Goal: Check status: Check status

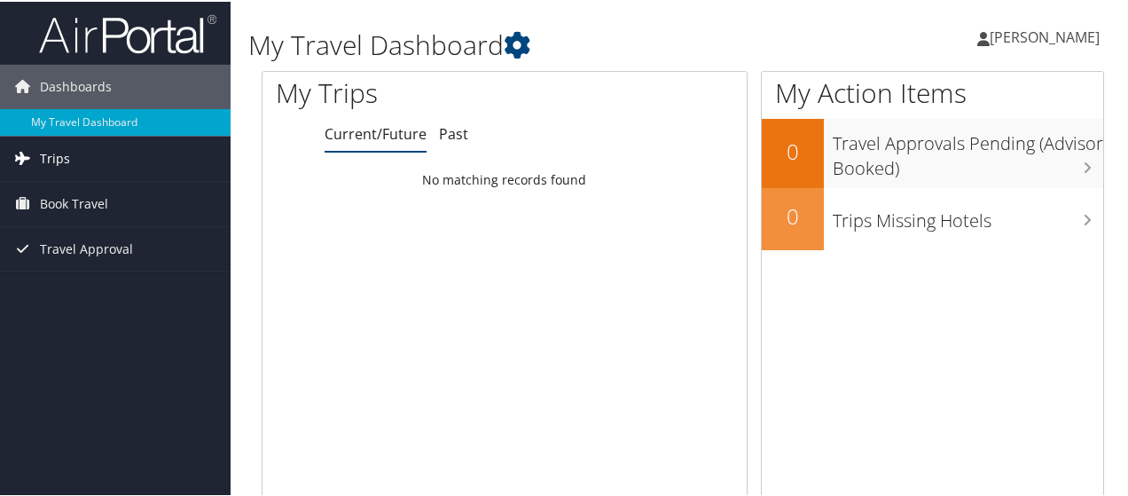
click at [57, 159] on span "Trips" at bounding box center [55, 157] width 30 height 44
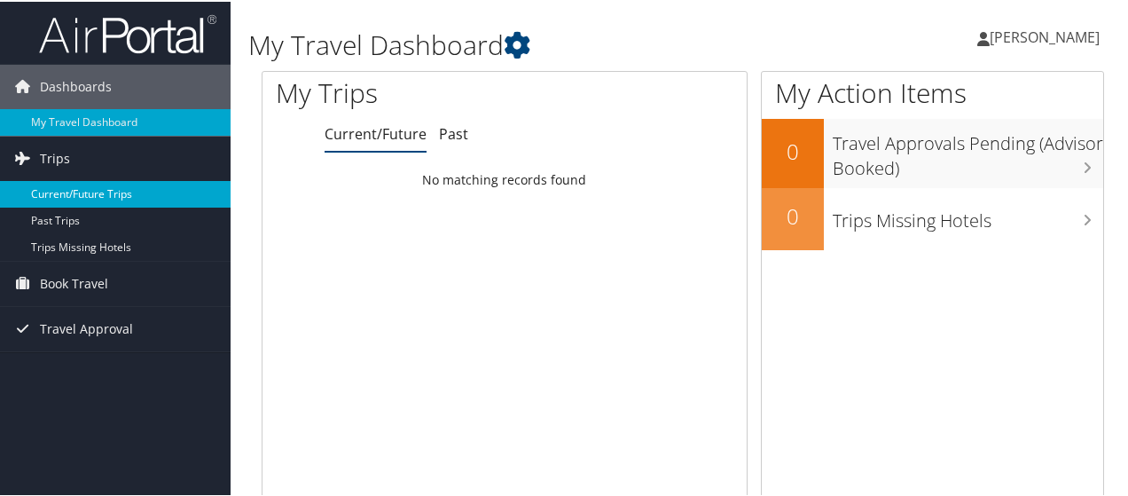
click at [112, 191] on link "Current/Future Trips" at bounding box center [115, 192] width 231 height 27
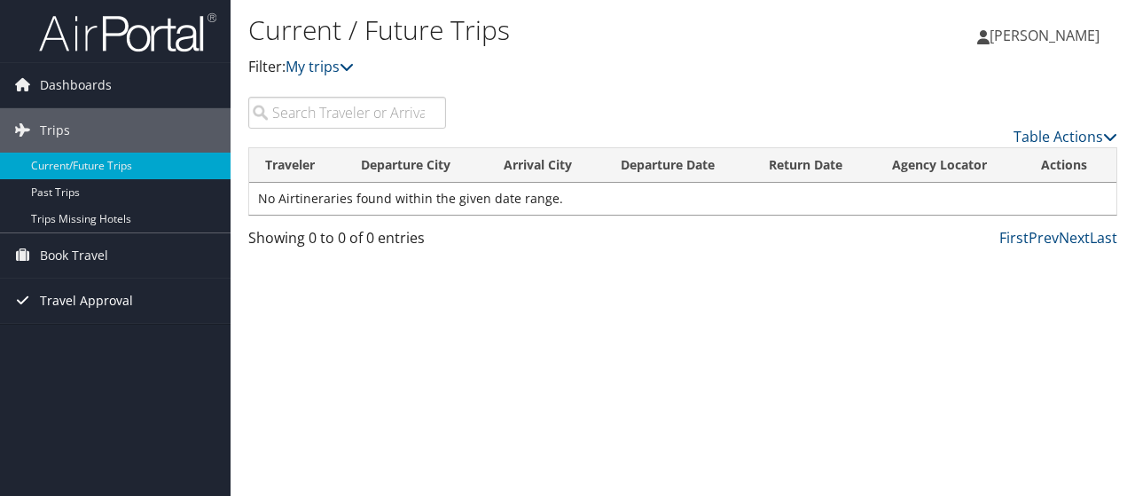
click at [102, 307] on span "Travel Approval" at bounding box center [86, 300] width 93 height 44
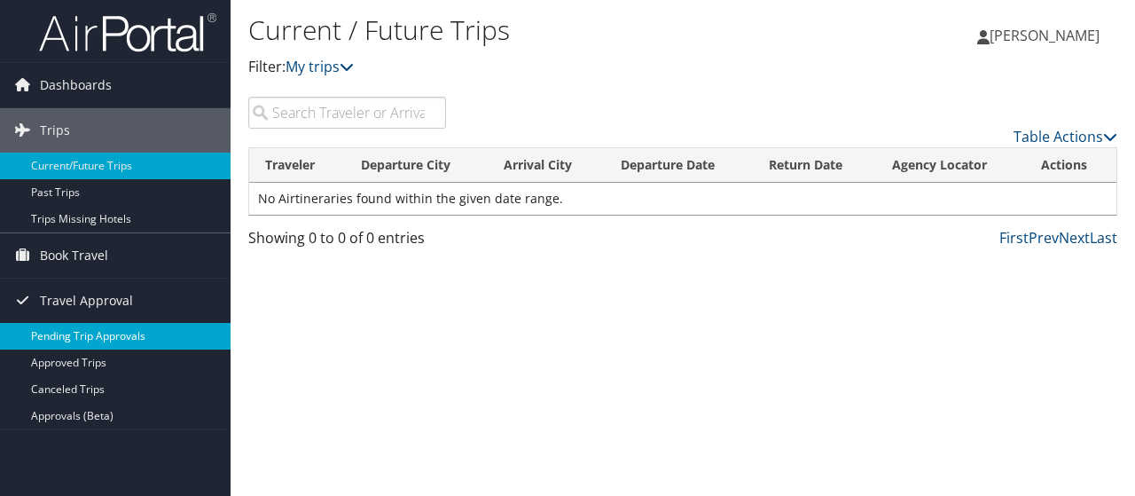
click at [122, 340] on link "Pending Trip Approvals" at bounding box center [115, 336] width 231 height 27
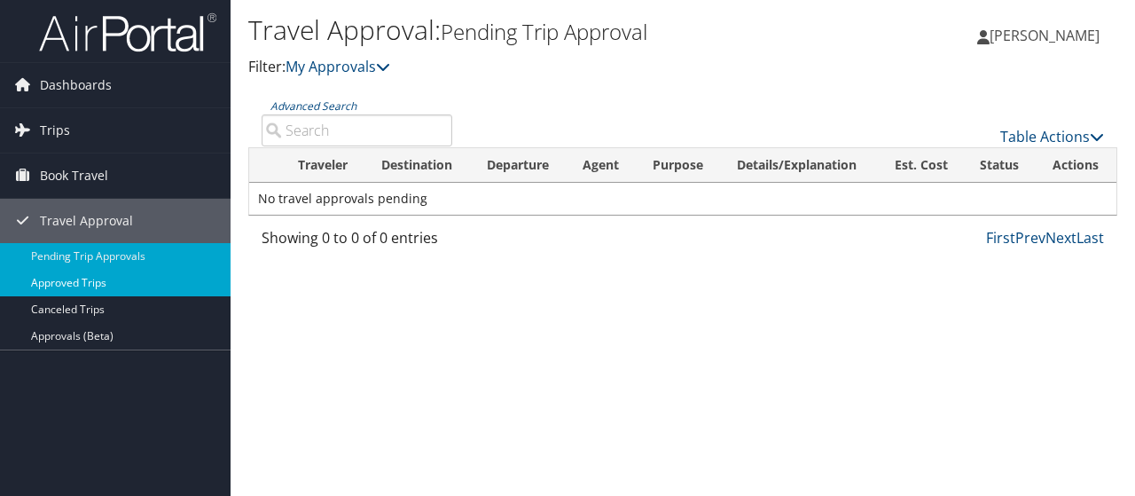
click at [98, 276] on link "Approved Trips" at bounding box center [115, 283] width 231 height 27
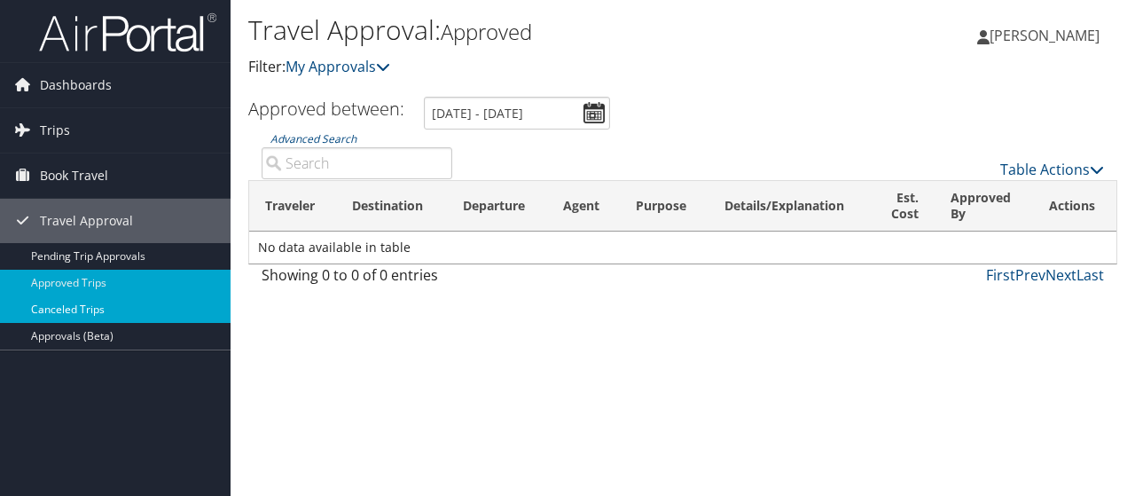
click at [96, 308] on link "Canceled Trips" at bounding box center [115, 309] width 231 height 27
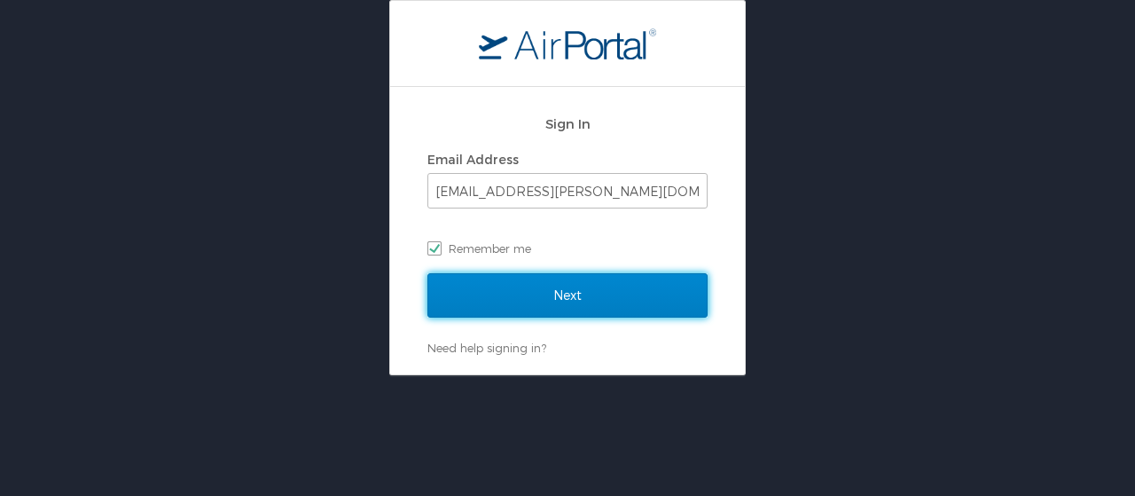
click at [589, 290] on input "Next" at bounding box center [567, 295] width 280 height 44
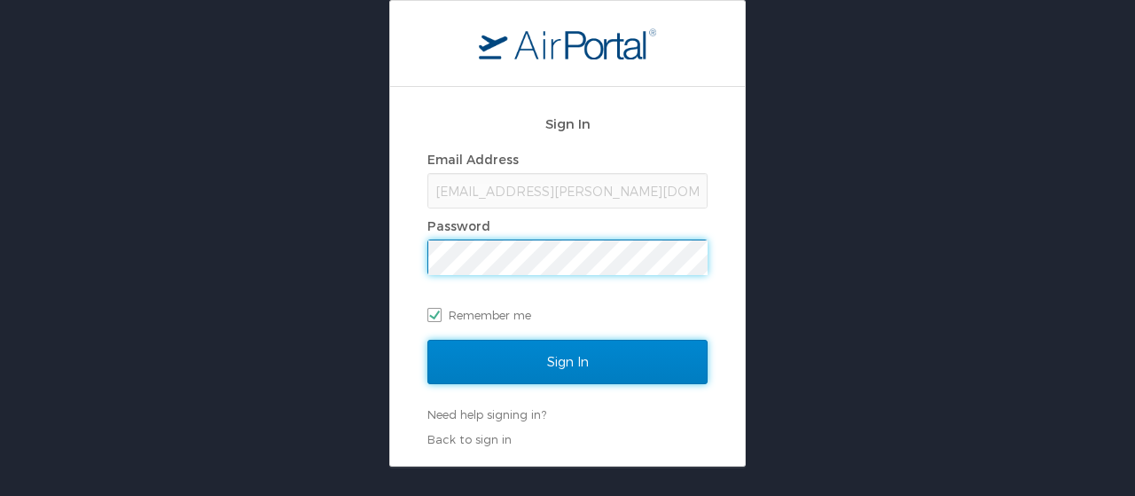
click at [605, 364] on input "Sign In" at bounding box center [567, 362] width 280 height 44
